Goal: Find specific page/section

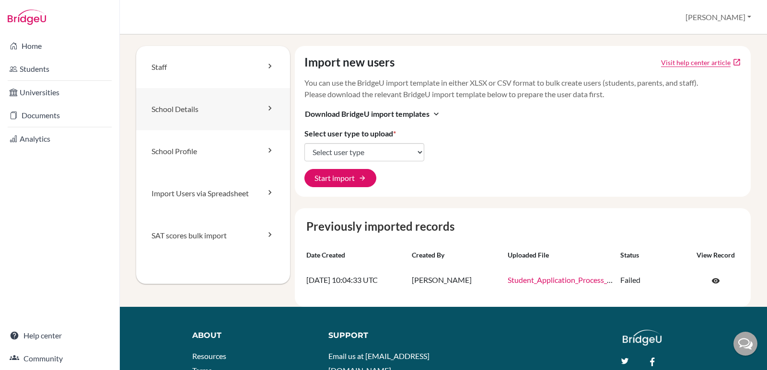
click at [256, 116] on link "School Details" at bounding box center [213, 109] width 154 height 42
